Goal: Transaction & Acquisition: Obtain resource

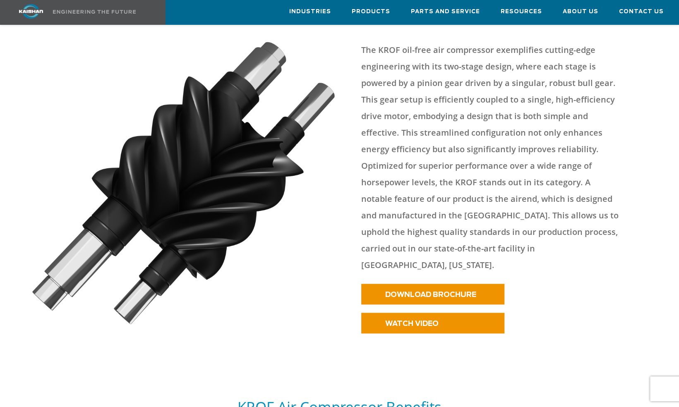
scroll to position [340, 0]
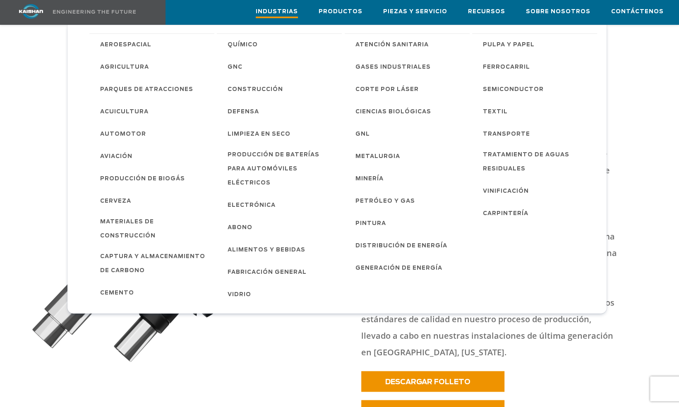
click at [298, 12] on span "Industrias" at bounding box center [277, 12] width 42 height 11
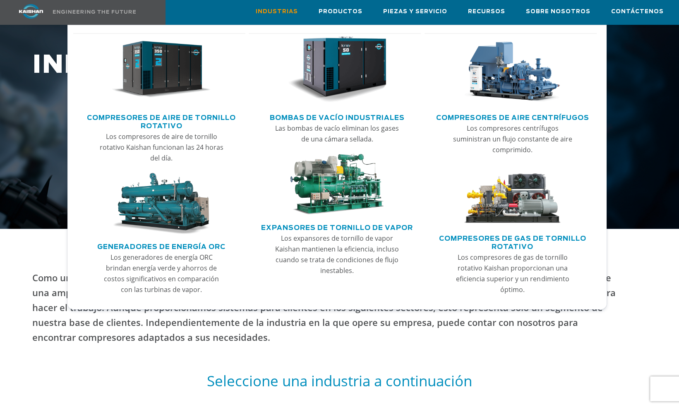
scroll to position [132, 0]
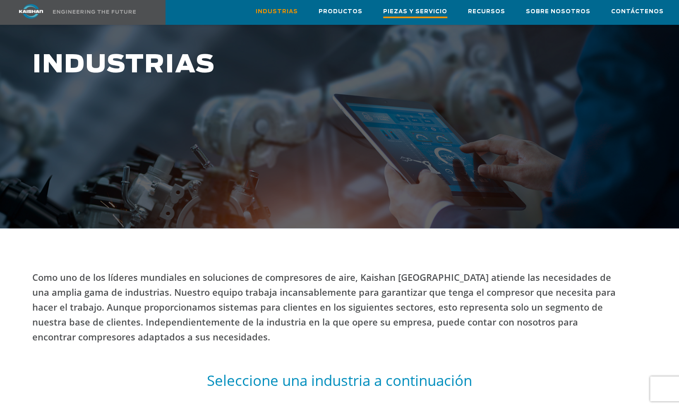
click at [422, 9] on span "Piezas y servicio" at bounding box center [415, 12] width 64 height 11
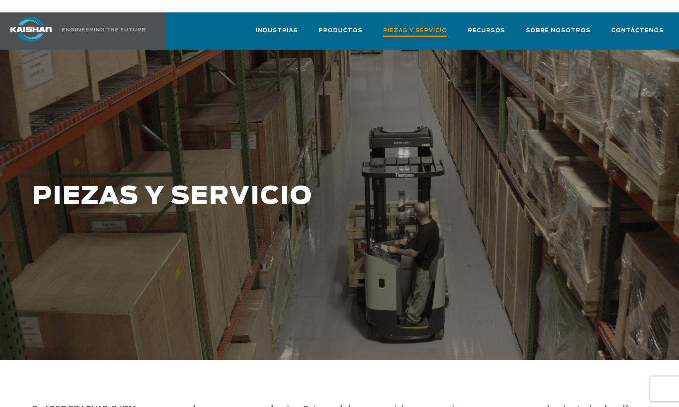
click at [410, 26] on span "Piezas y servicio" at bounding box center [415, 31] width 64 height 11
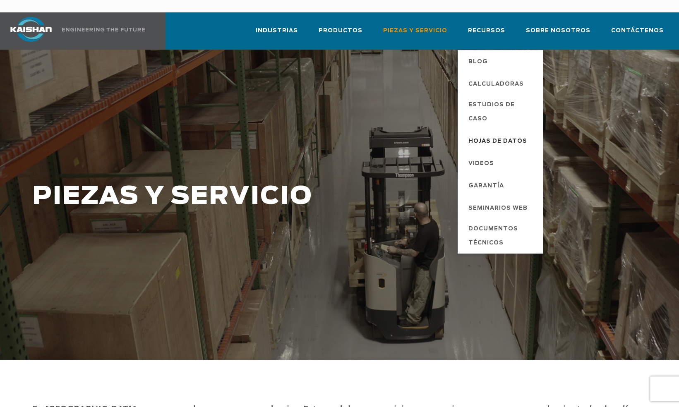
click at [499, 135] on span "Hojas de datos" at bounding box center [498, 142] width 59 height 14
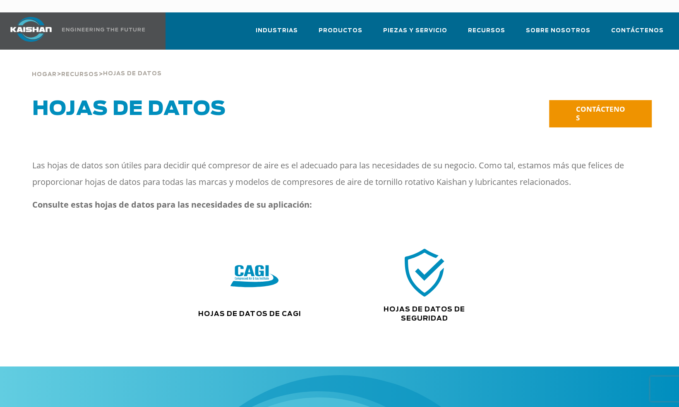
click at [419, 267] on img at bounding box center [424, 272] width 53 height 53
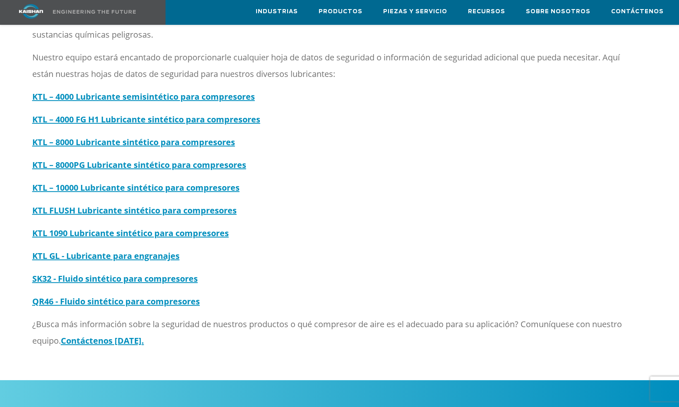
scroll to position [239, 0]
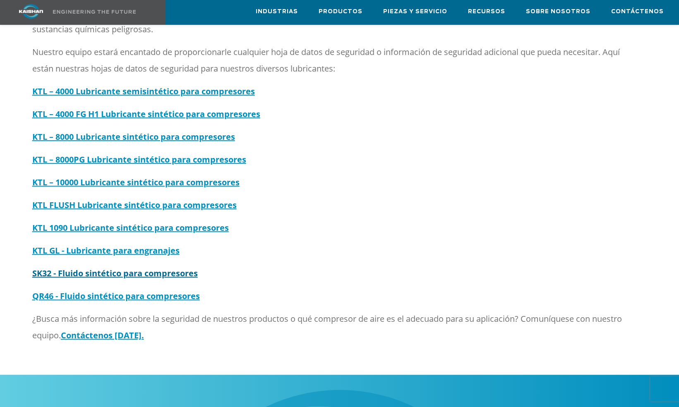
click at [156, 268] on strong "SK32 - Fluido sintético para compresores" at bounding box center [115, 273] width 166 height 11
click at [104, 291] on strong "QR46 - Fluido sintético para compresores" at bounding box center [116, 296] width 168 height 11
